Goal: Task Accomplishment & Management: Manage account settings

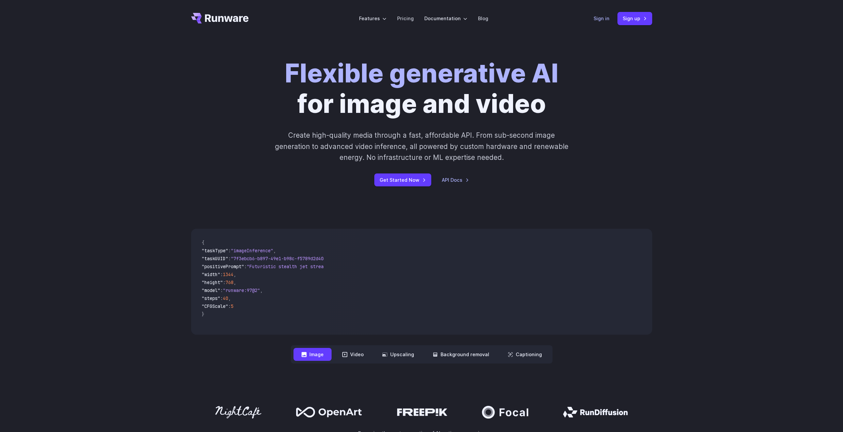
click at [598, 16] on link "Sign in" at bounding box center [602, 19] width 16 height 8
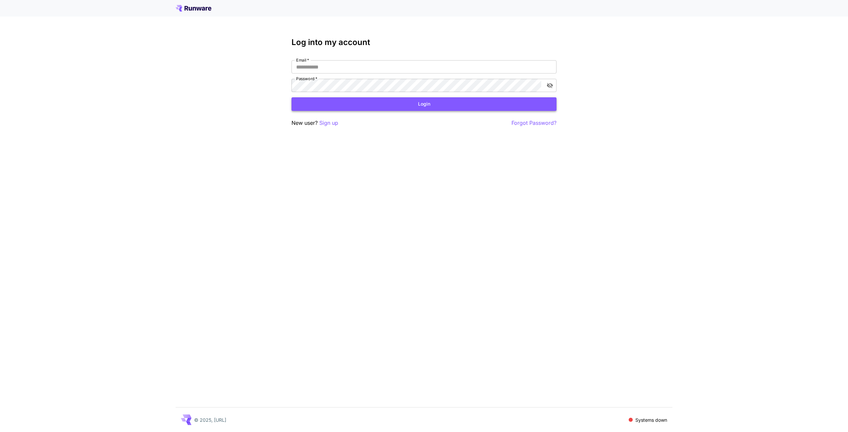
type input "**********"
click at [430, 105] on button "Login" at bounding box center [423, 104] width 265 height 14
